Goal: Find specific page/section

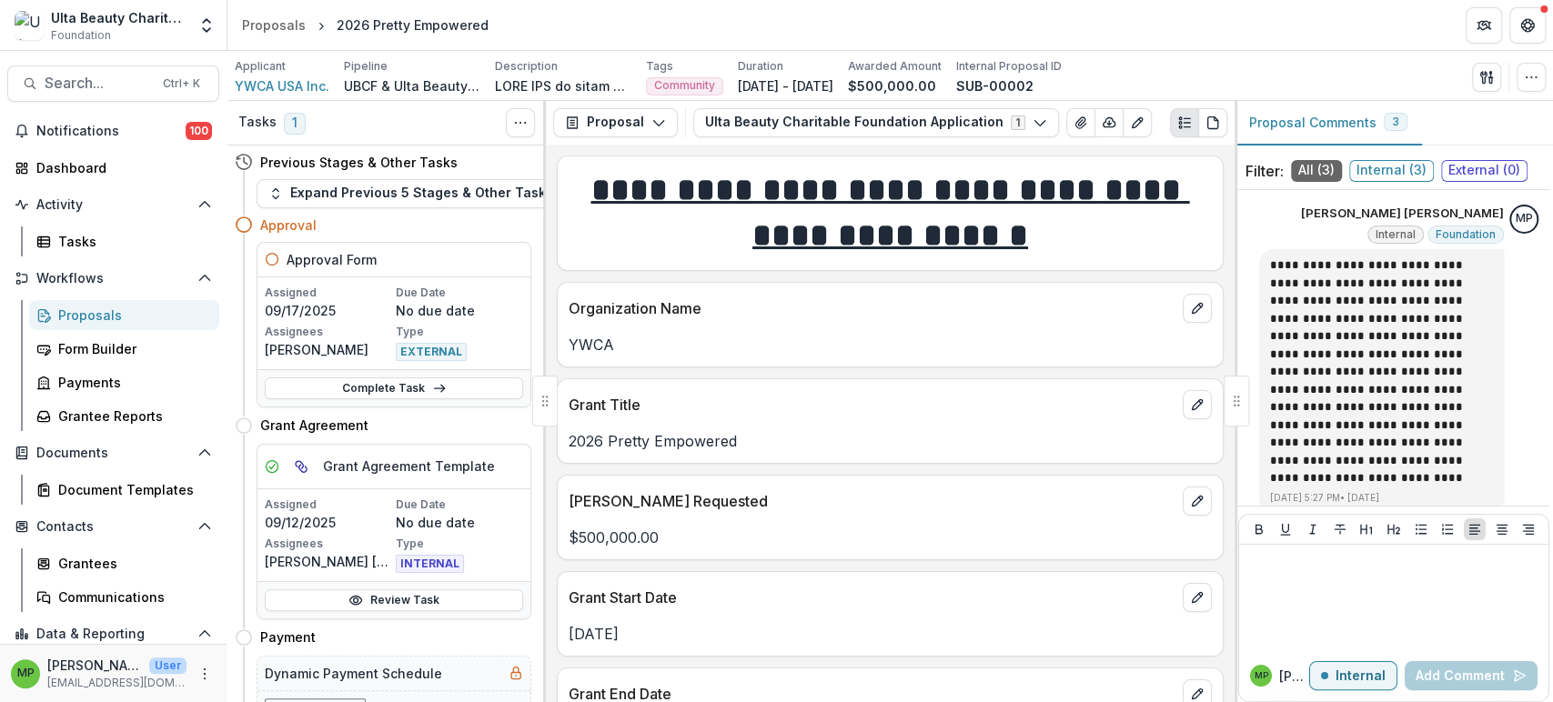
scroll to position [415, 0]
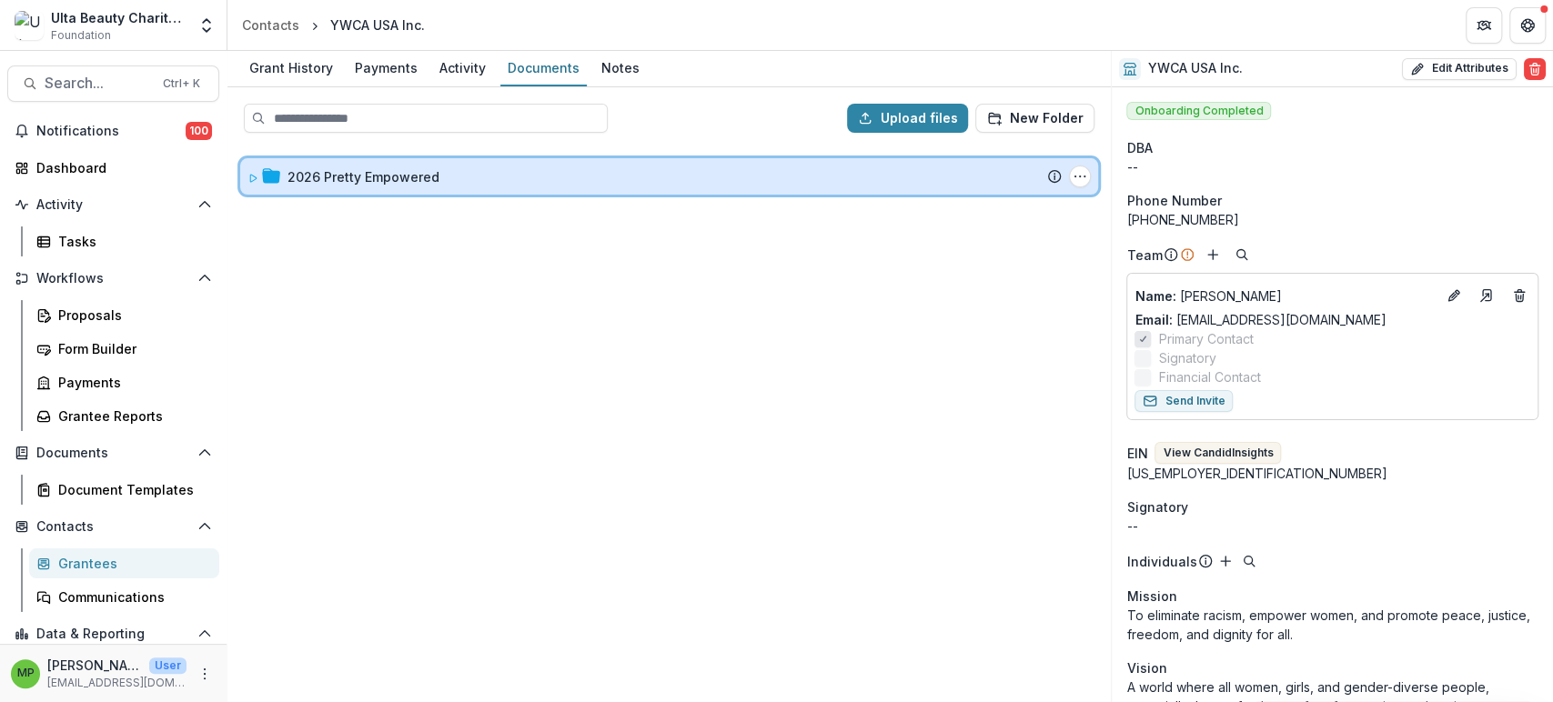
click at [251, 175] on icon at bounding box center [252, 178] width 11 height 11
